Goal: Information Seeking & Learning: Find specific page/section

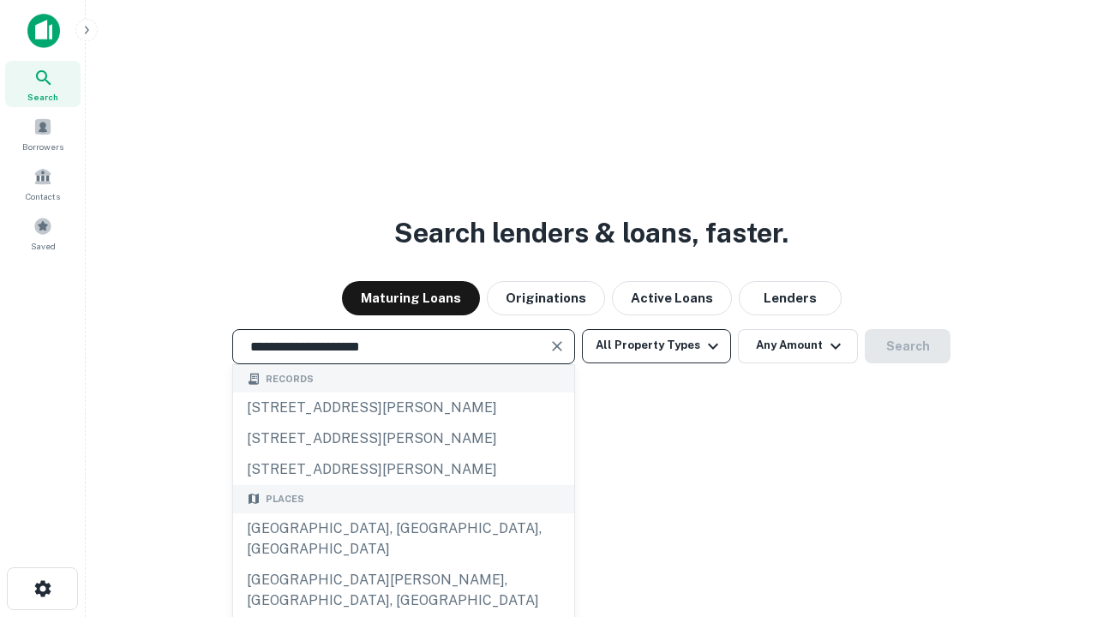
click at [403, 565] on div "[GEOGRAPHIC_DATA], [GEOGRAPHIC_DATA], [GEOGRAPHIC_DATA]" at bounding box center [403, 538] width 341 height 51
click at [657, 345] on button "All Property Types" at bounding box center [656, 346] width 149 height 34
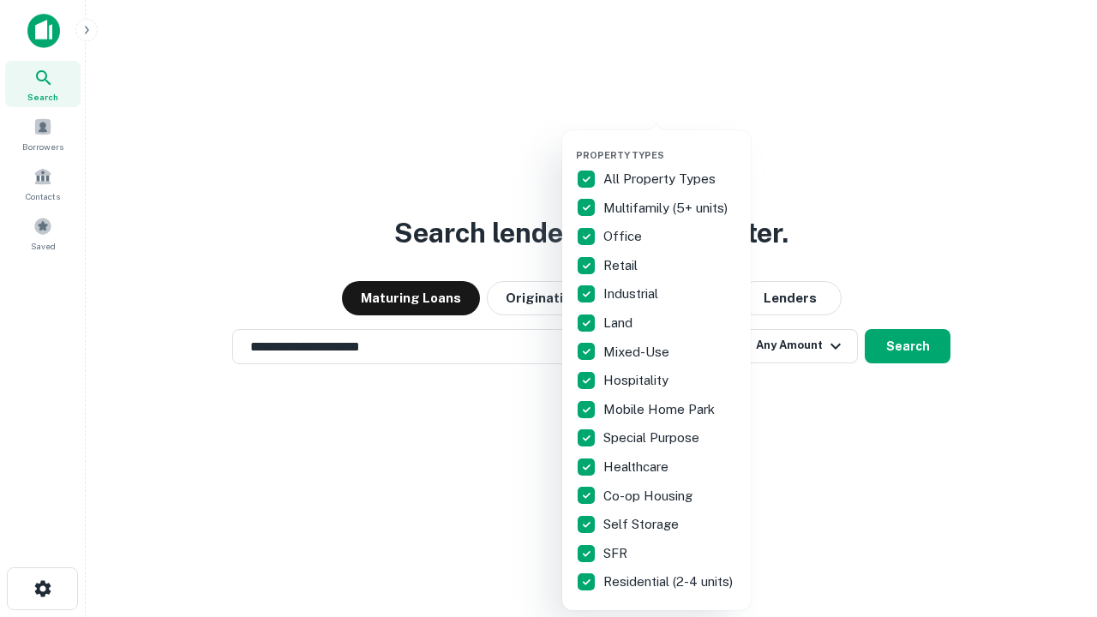
type input "**********"
click at [670, 144] on button "button" at bounding box center [670, 144] width 189 height 1
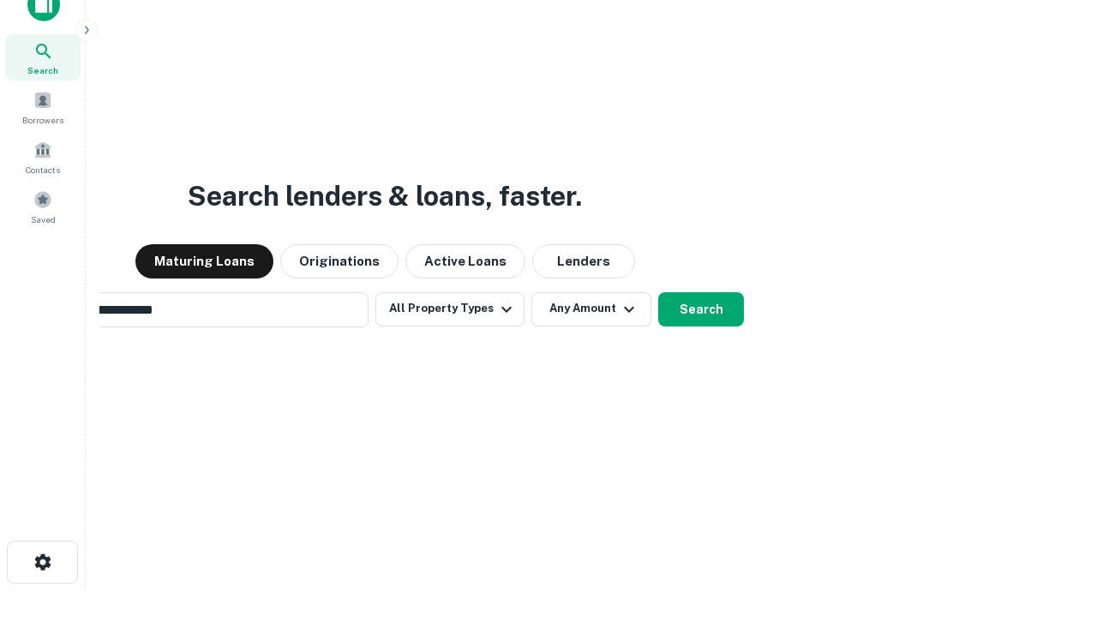
scroll to position [27, 0]
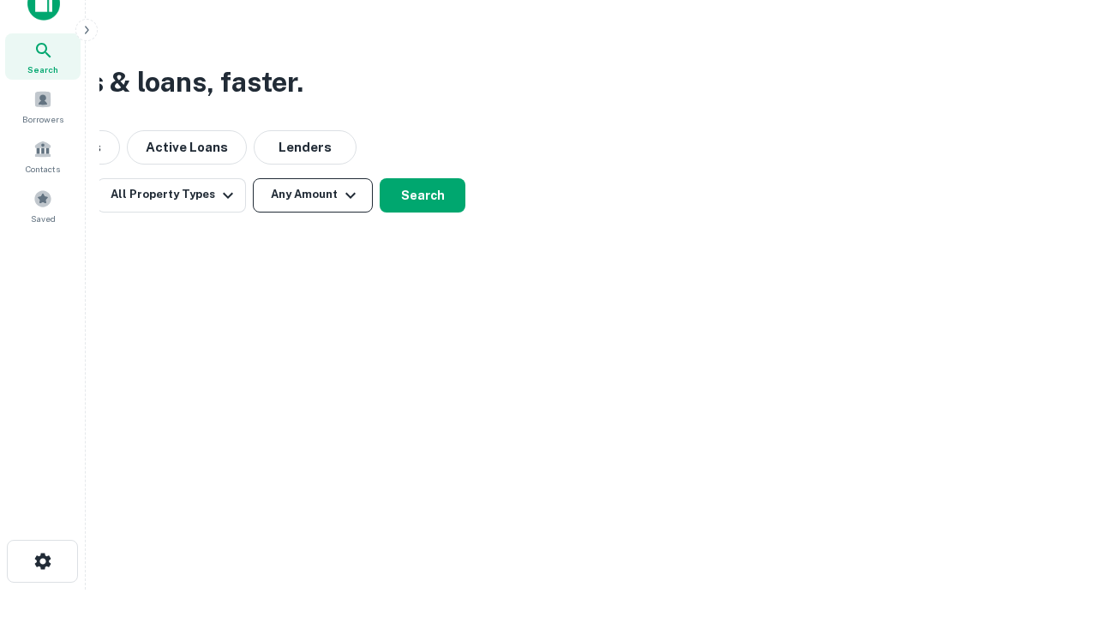
click at [313, 195] on button "Any Amount" at bounding box center [313, 195] width 120 height 34
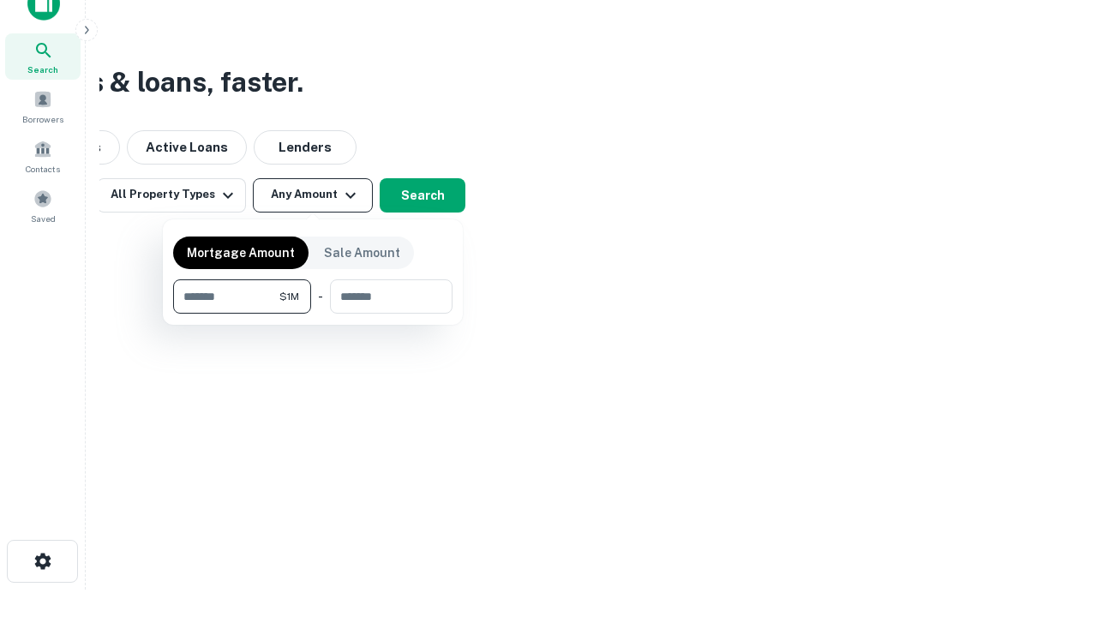
type input "*******"
click at [313, 314] on button "button" at bounding box center [312, 314] width 279 height 1
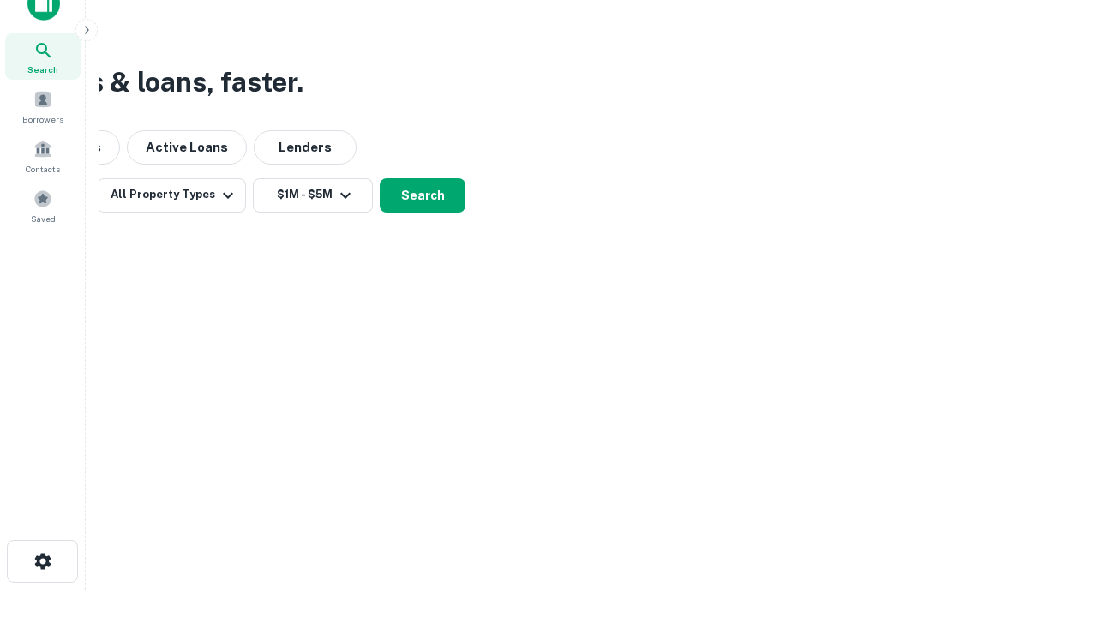
scroll to position [27, 0]
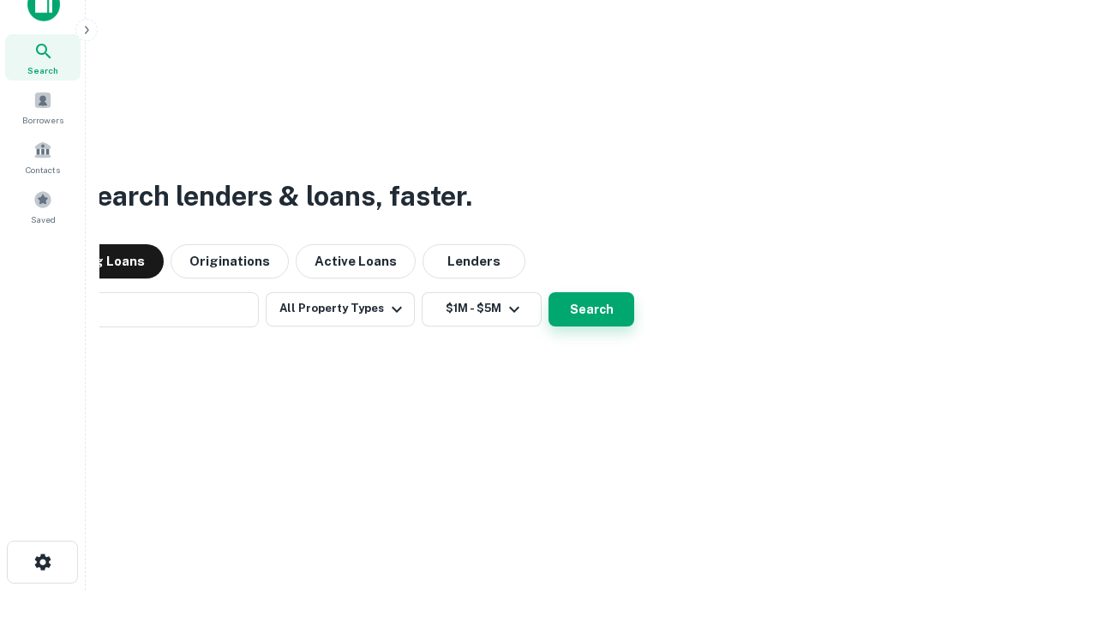
click at [549, 292] on button "Search" at bounding box center [592, 309] width 86 height 34
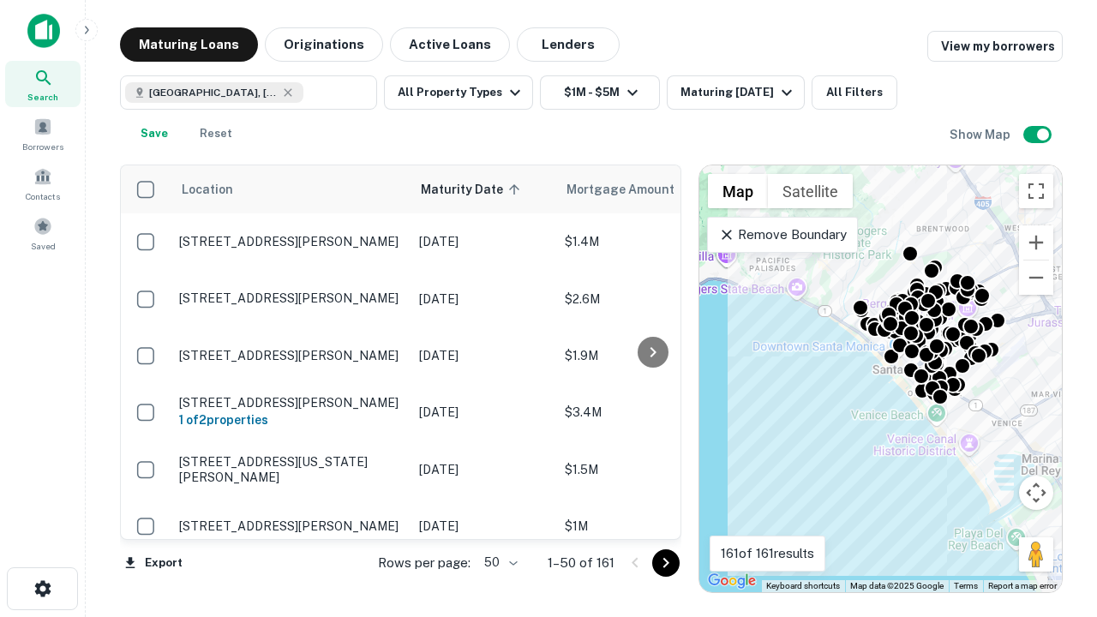
click at [498, 562] on body "Search Borrowers Contacts Saved Maturing Loans Originations Active Loans Lender…" at bounding box center [548, 308] width 1097 height 617
click at [499, 519] on li "25" at bounding box center [499, 519] width 50 height 31
